Goal: Information Seeking & Learning: Check status

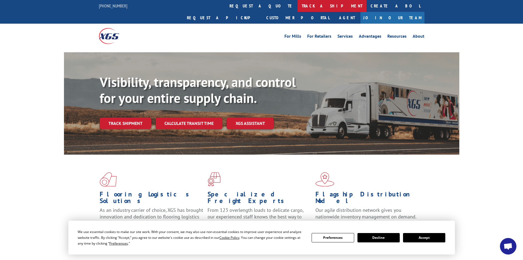
click at [298, 4] on link "track a shipment" at bounding box center [332, 6] width 69 height 12
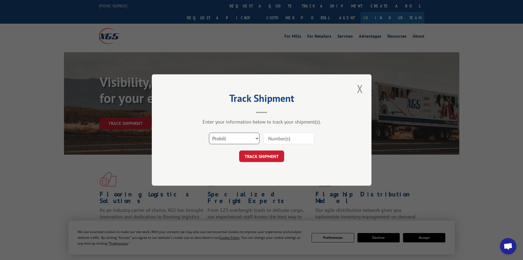
click at [229, 137] on select "Select category... Probill BOL PO" at bounding box center [234, 138] width 51 height 12
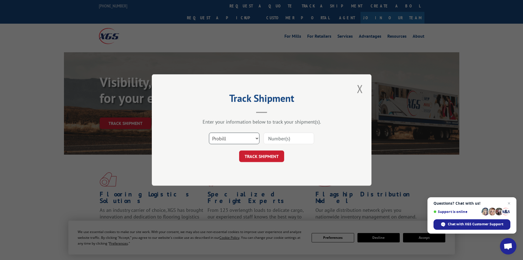
select select "bol"
click at [209, 132] on select "Select category... Probill BOL PO" at bounding box center [234, 138] width 51 height 12
drag, startPoint x: 284, startPoint y: 134, endPoint x: 284, endPoint y: 139, distance: 4.7
click at [284, 134] on input at bounding box center [289, 138] width 51 height 12
type input "5961358"
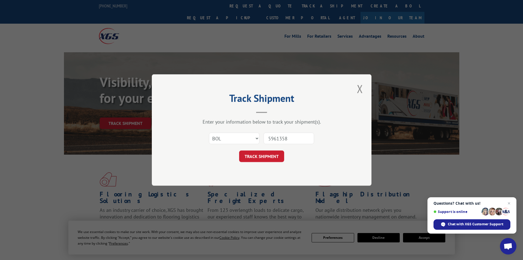
click at [239, 150] on button "TRACK SHIPMENT" at bounding box center [261, 156] width 45 height 12
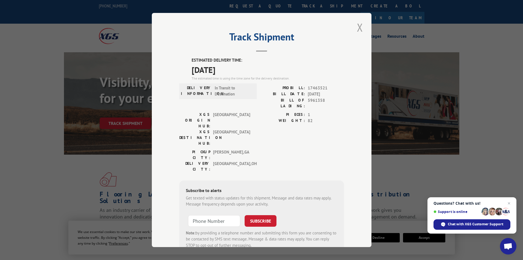
click at [358, 27] on button "Close modal" at bounding box center [360, 27] width 9 height 15
